Goal: Task Accomplishment & Management: Manage account settings

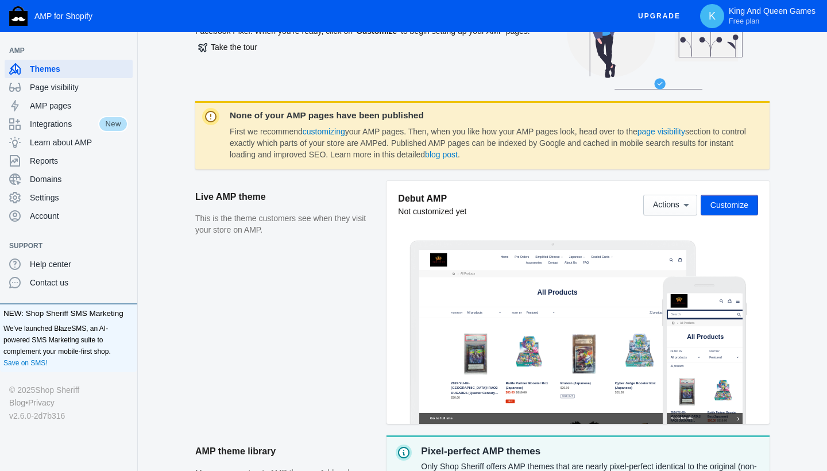
scroll to position [88, 0]
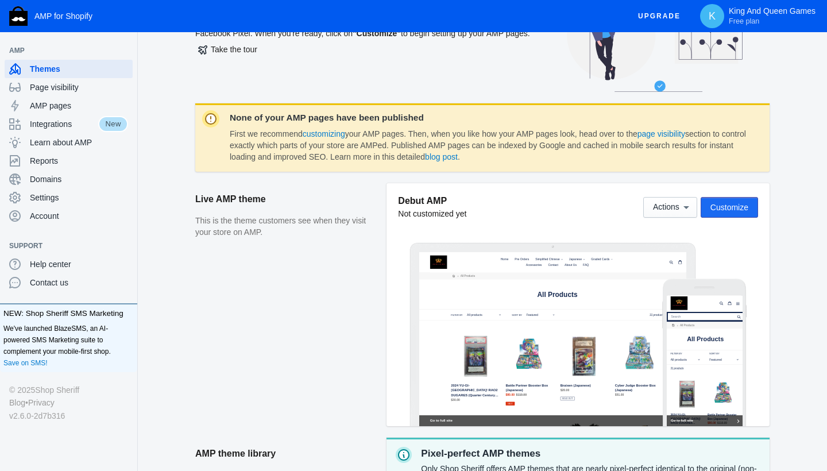
click at [718, 210] on span "Customize" at bounding box center [729, 207] width 38 height 9
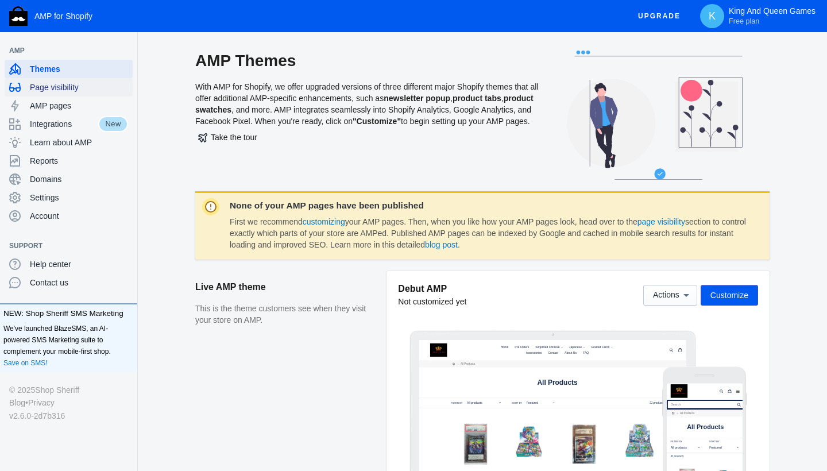
click at [47, 92] on span "Page visibility" at bounding box center [79, 87] width 98 height 11
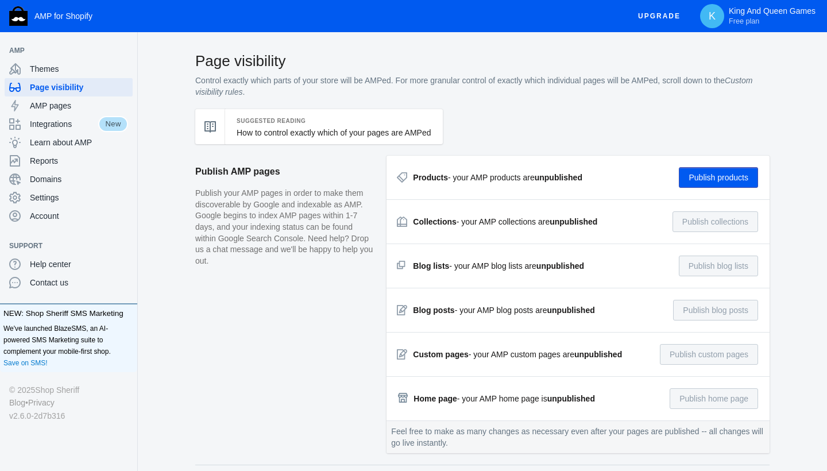
click at [694, 175] on button "Publish products" at bounding box center [718, 177] width 79 height 21
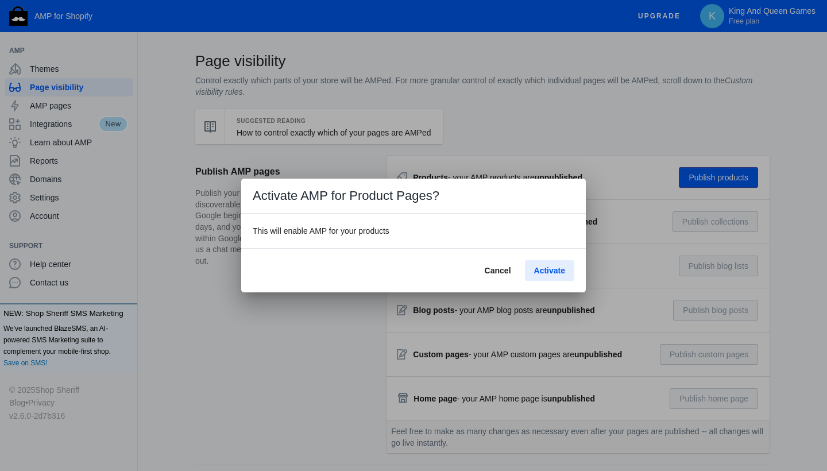
click at [542, 274] on span "Activate" at bounding box center [549, 270] width 31 height 9
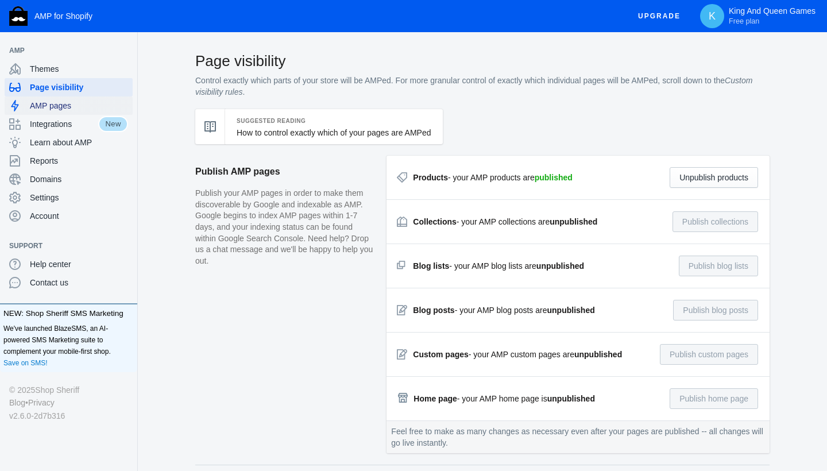
click at [55, 104] on span "AMP pages" at bounding box center [79, 105] width 98 height 11
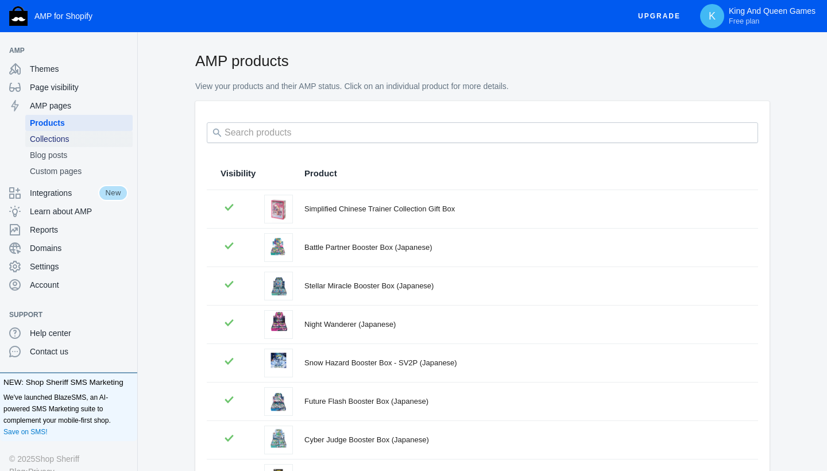
click at [57, 136] on span "Collections" at bounding box center [79, 138] width 98 height 11
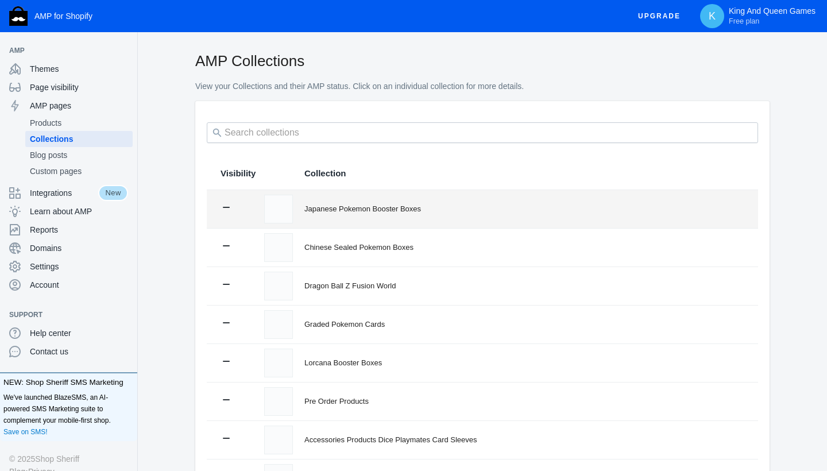
click at [346, 211] on div "Japanese Pokemon Booster Boxes" at bounding box center [524, 208] width 440 height 11
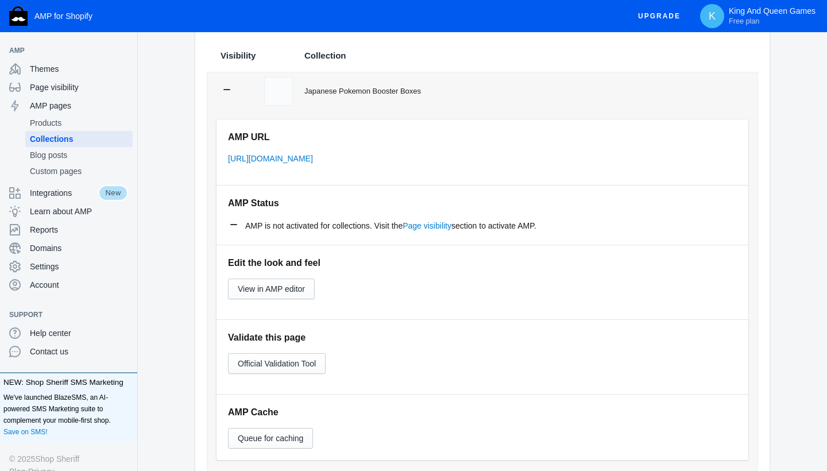
scroll to position [119, 0]
click at [301, 285] on span "View in AMP editor" at bounding box center [271, 287] width 67 height 9
click at [42, 107] on span "AMP pages" at bounding box center [79, 105] width 98 height 11
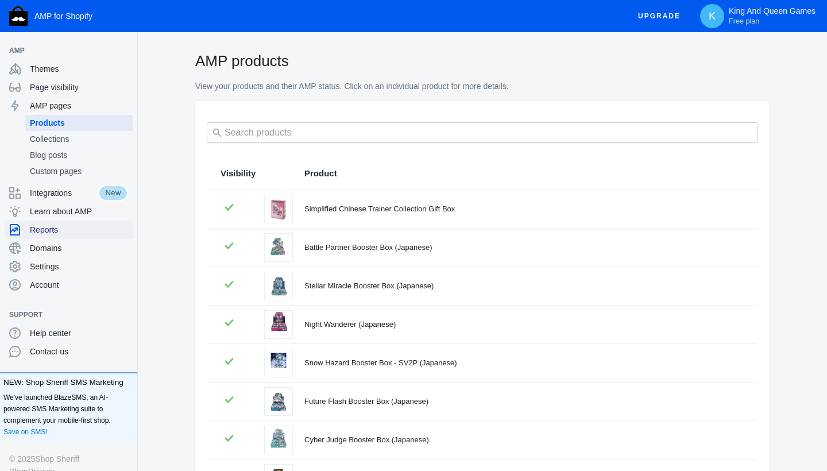
click at [53, 226] on span "Reports" at bounding box center [79, 229] width 98 height 11
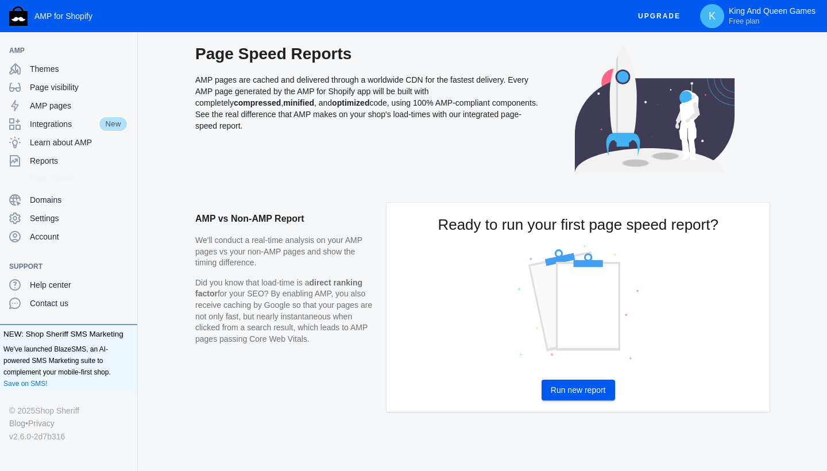
click at [586, 392] on span "Run new report" at bounding box center [578, 389] width 55 height 9
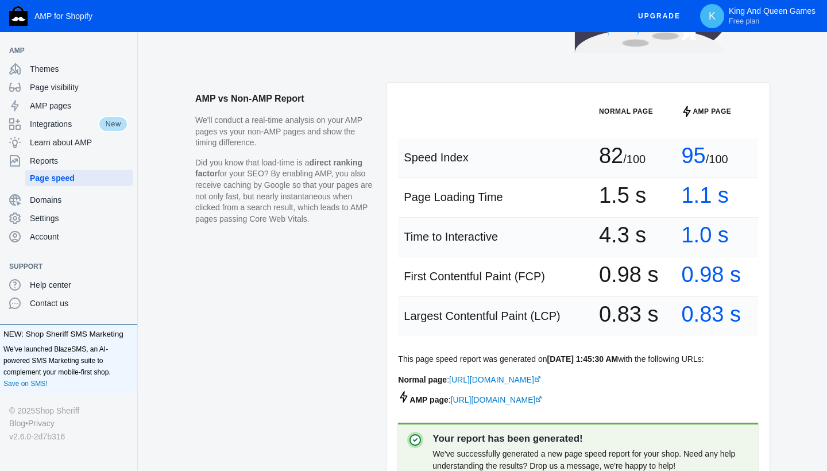
scroll to position [122, 0]
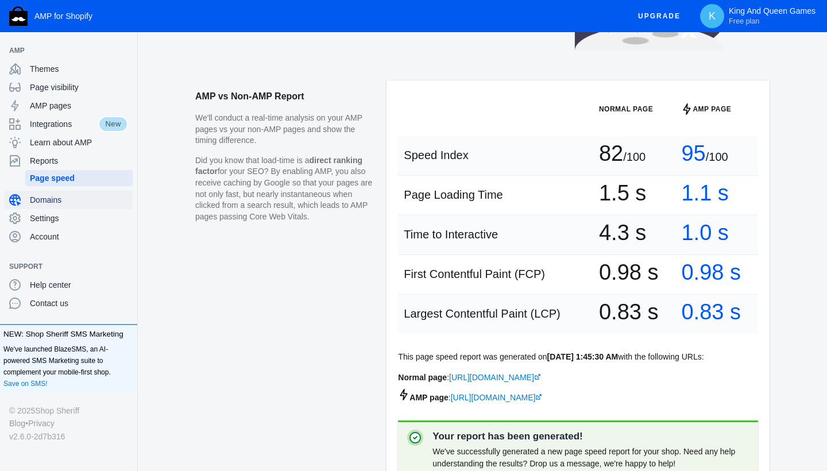
click at [57, 202] on span "Domains" at bounding box center [79, 199] width 98 height 11
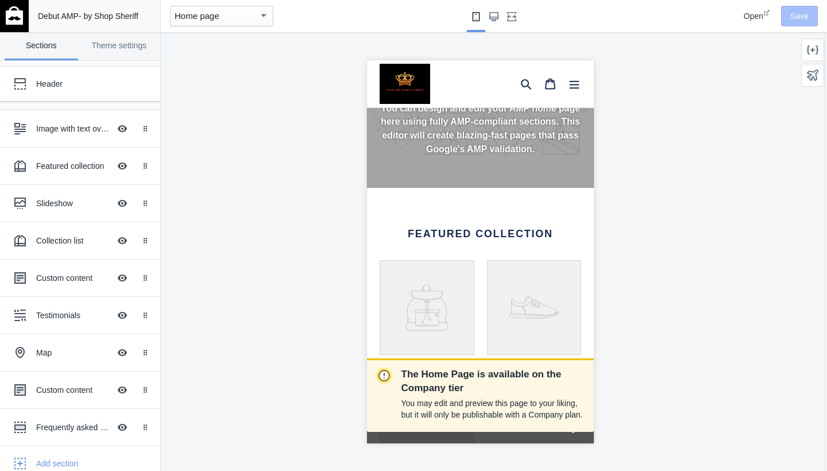
scroll to position [0, 172]
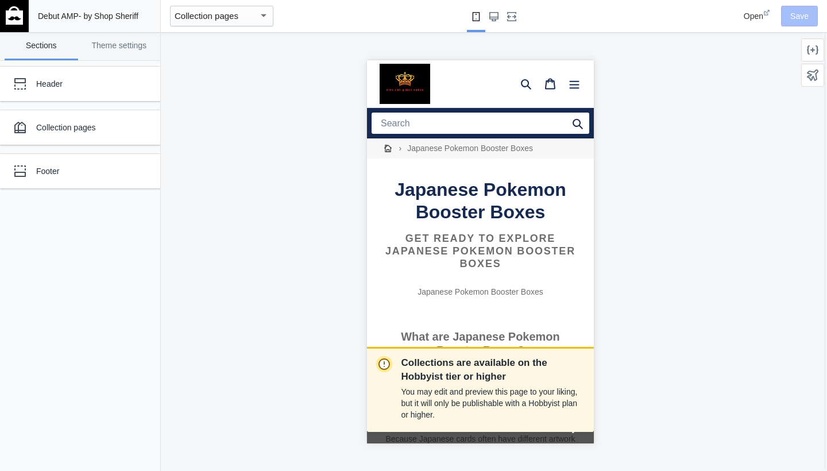
click at [269, 13] on div "Collection pages" at bounding box center [221, 16] width 103 height 21
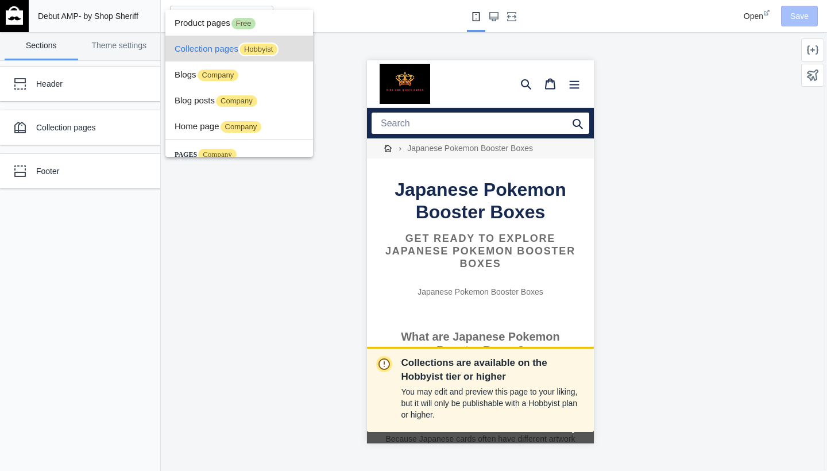
click at [215, 226] on div at bounding box center [413, 235] width 827 height 471
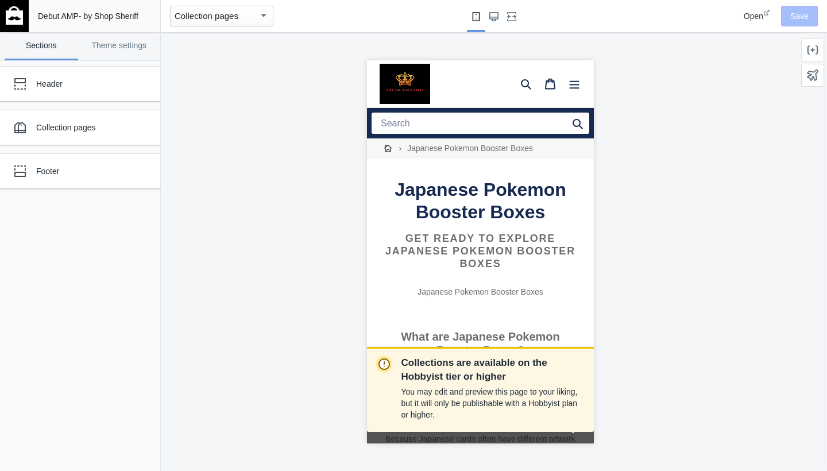
click at [215, 226] on div "Collections are available on the Hobbyist tier or higher You may edit and previ…" at bounding box center [480, 251] width 639 height 439
